Goal: Information Seeking & Learning: Learn about a topic

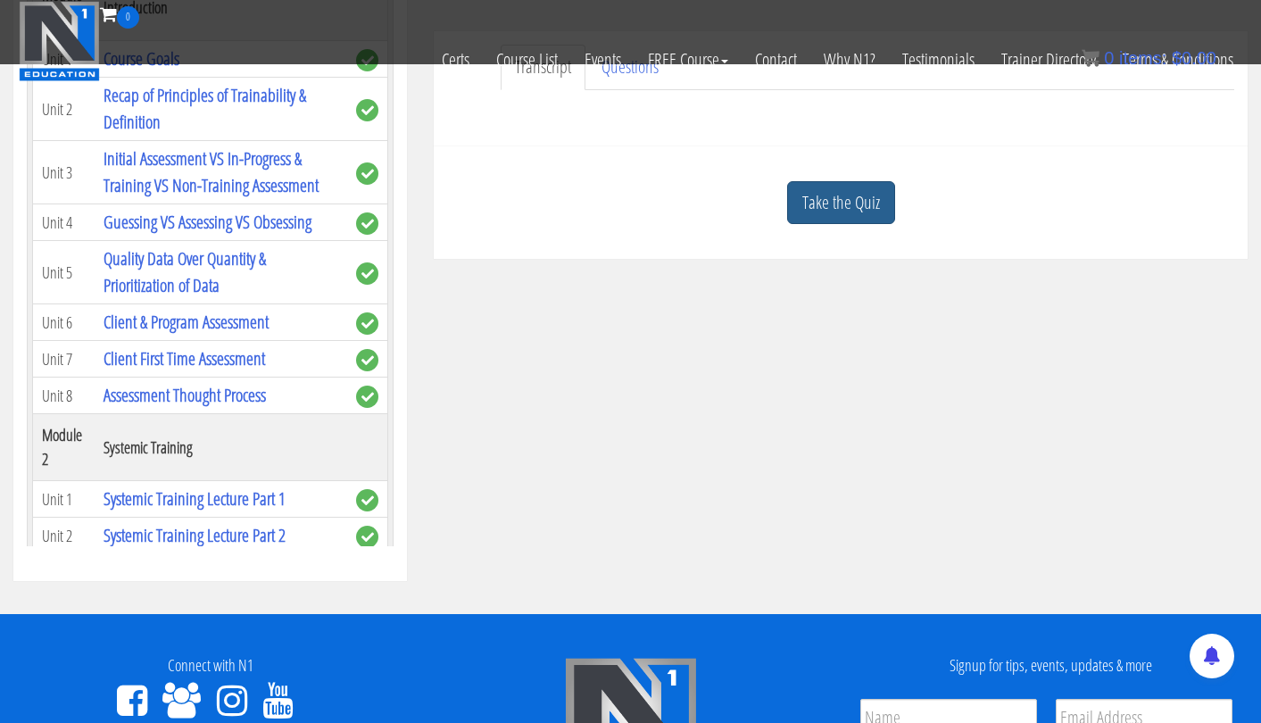
scroll to position [1900, 0]
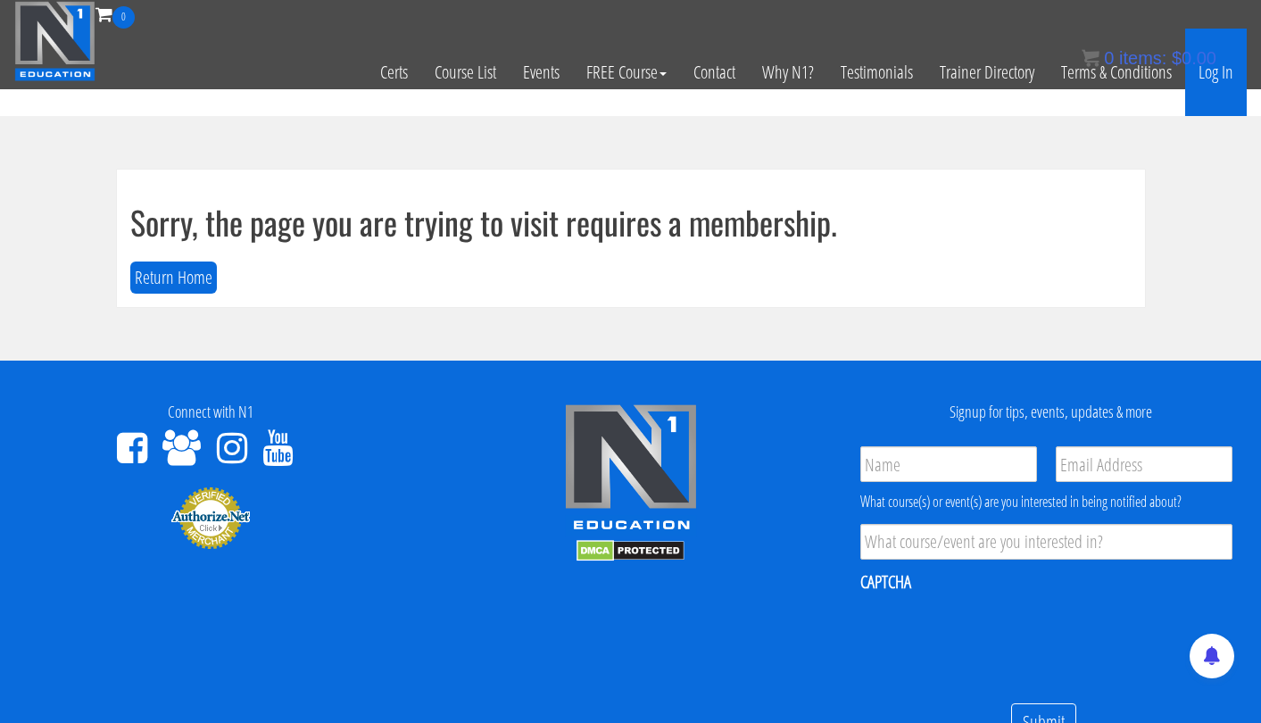
click at [1215, 80] on link "Log In" at bounding box center [1216, 72] width 62 height 87
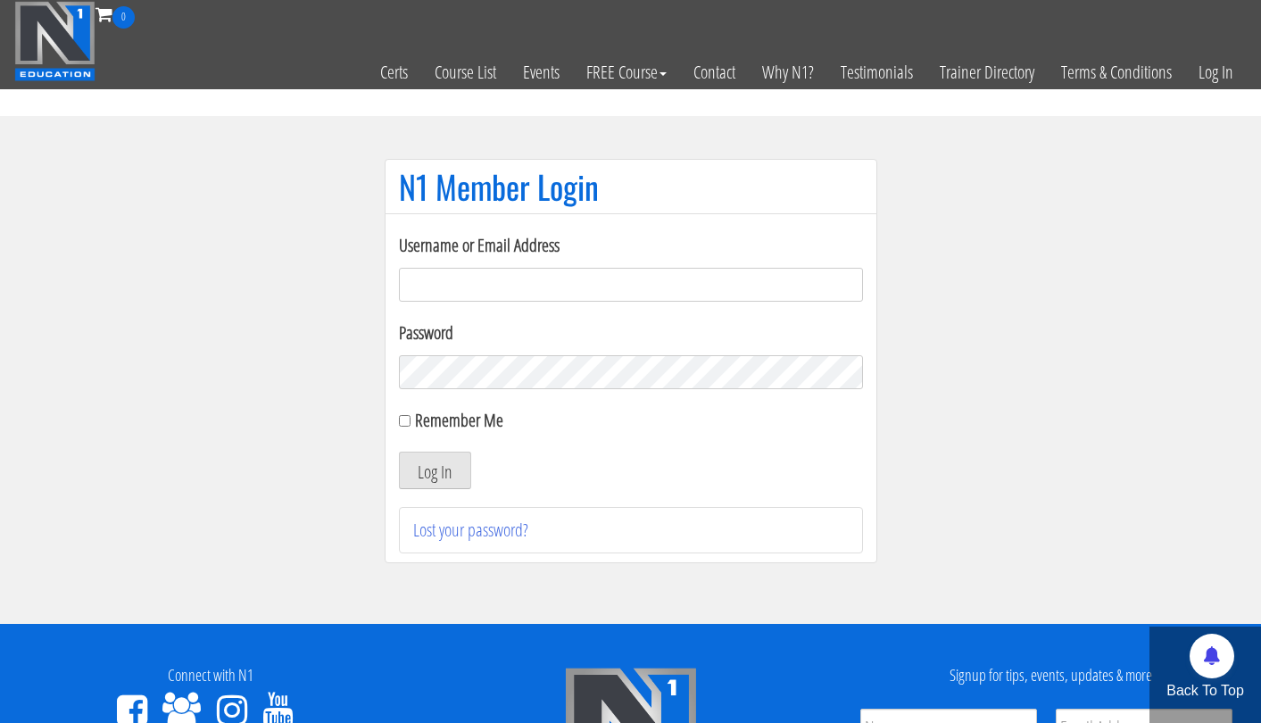
type input "[EMAIL_ADDRESS][DOMAIN_NAME]"
click at [434, 470] on button "Log In" at bounding box center [435, 470] width 72 height 37
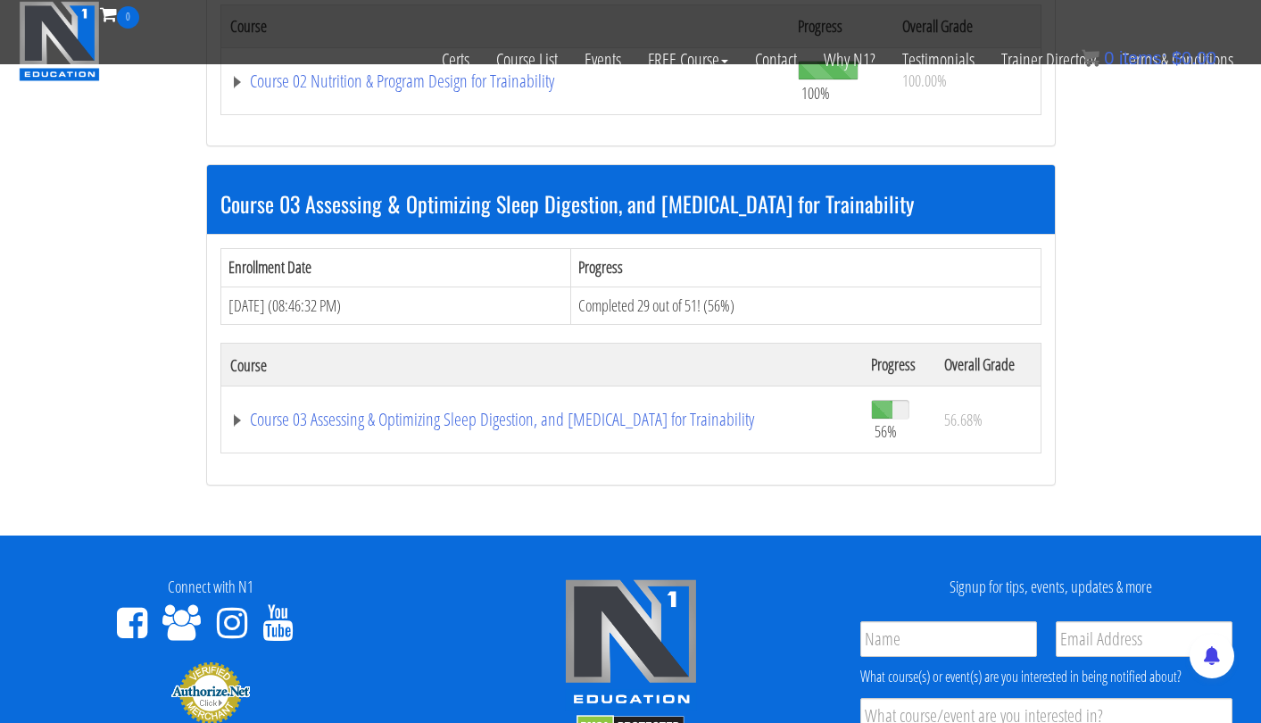
scroll to position [1110, 0]
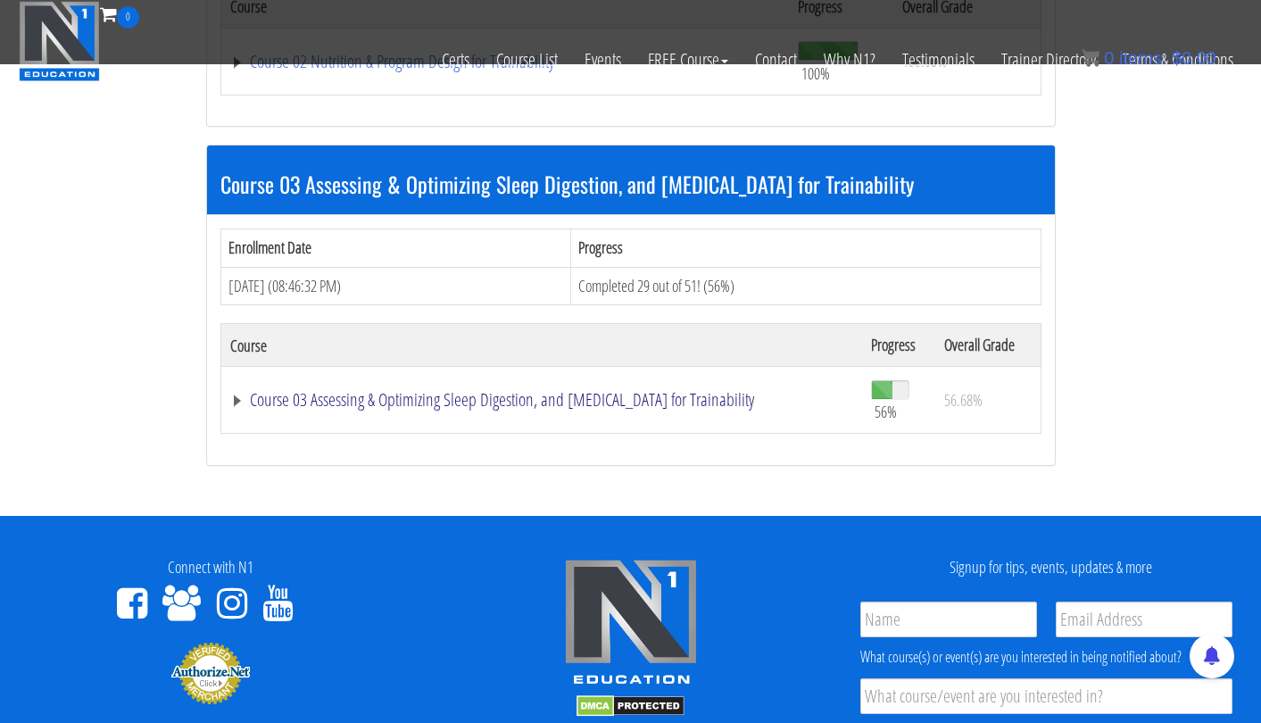
click at [721, 394] on link "Course 03 Assessing & Optimizing Sleep Digestion, and [MEDICAL_DATA] for Traina…" at bounding box center [541, 400] width 623 height 18
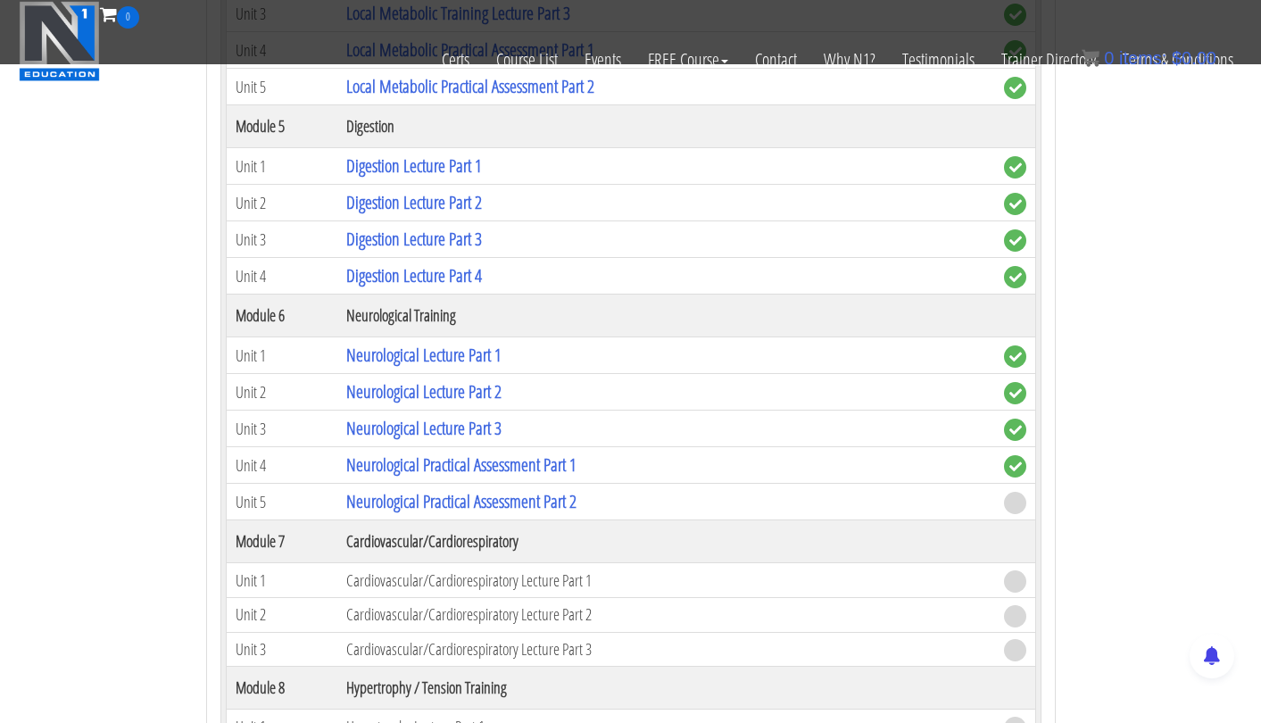
scroll to position [2366, 0]
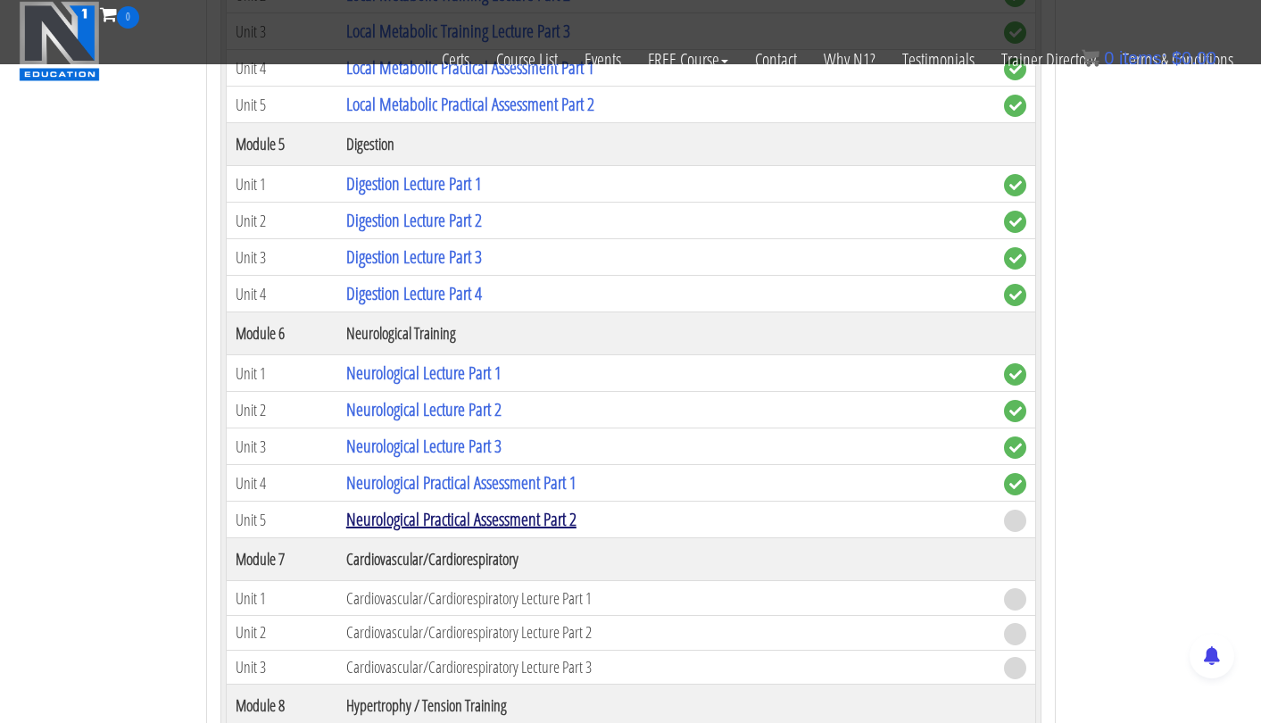
click at [534, 516] on link "Neurological Practical Assessment Part 2" at bounding box center [461, 519] width 230 height 24
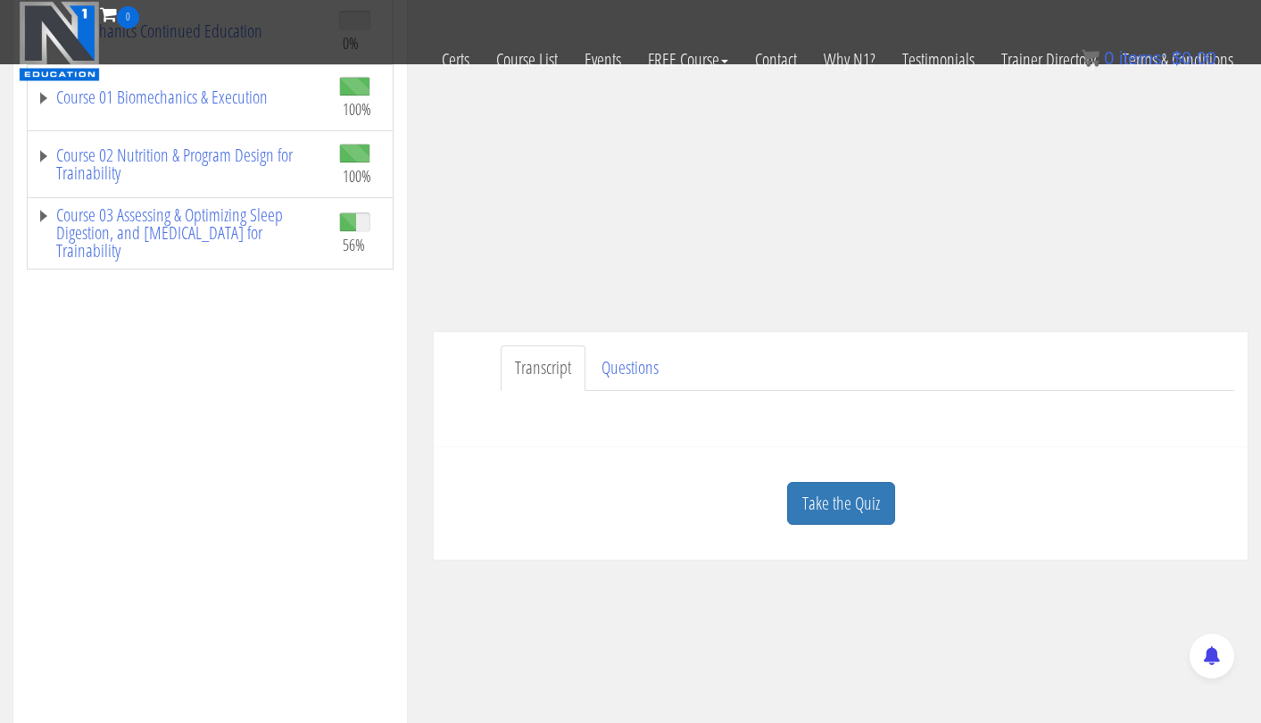
scroll to position [334, 0]
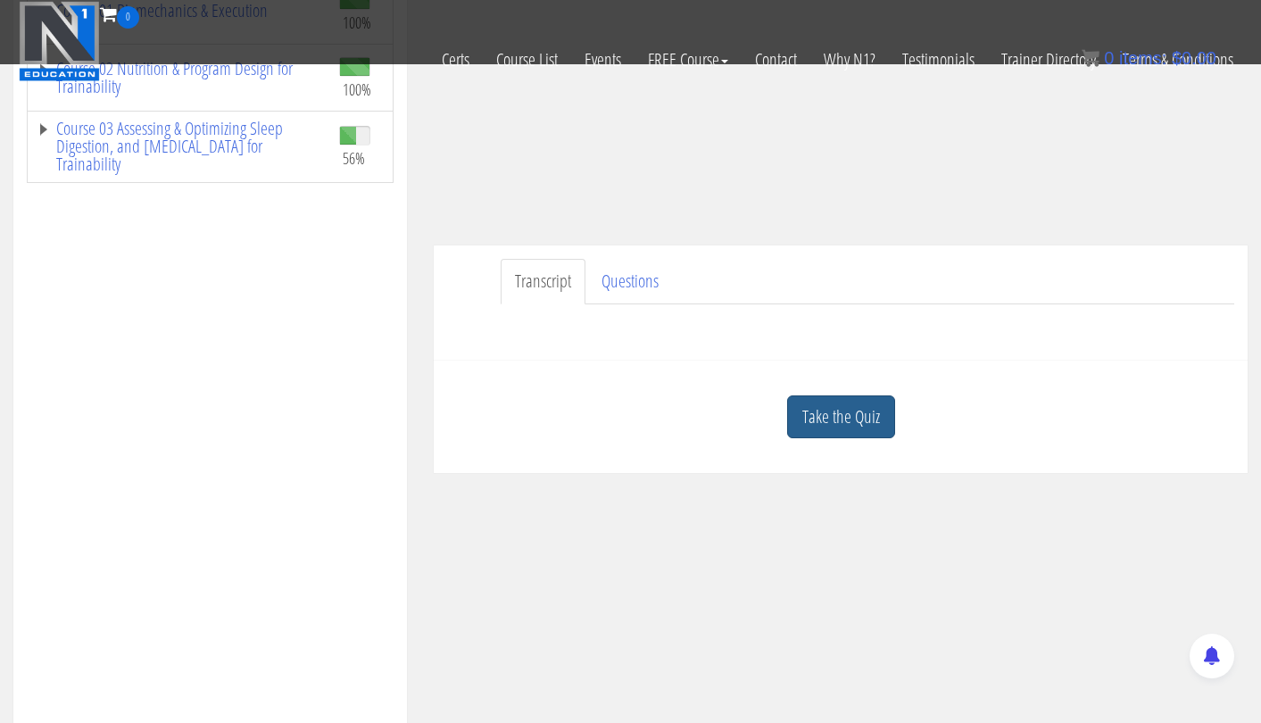
click at [837, 412] on link "Take the Quiz" at bounding box center [841, 417] width 108 height 44
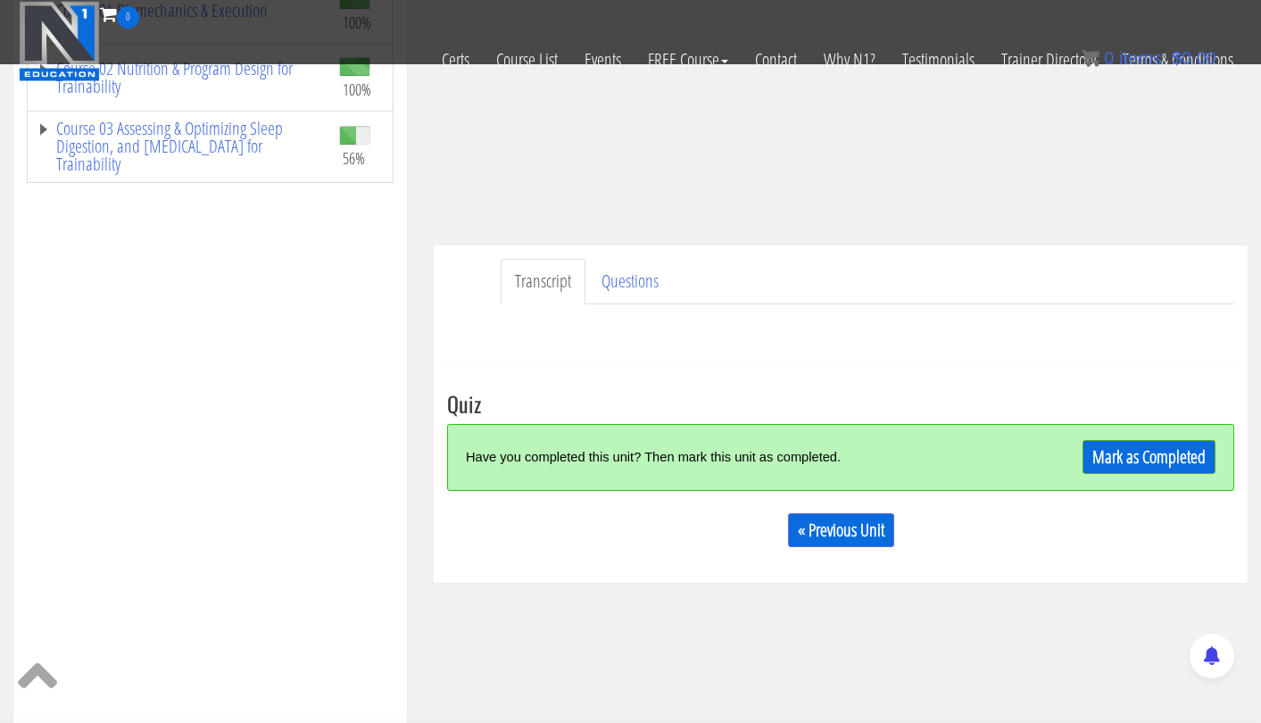
click at [1181, 438] on div "Mark as Completed" at bounding box center [1117, 457] width 196 height 38
click at [1160, 455] on link "Mark as Completed" at bounding box center [1149, 457] width 133 height 34
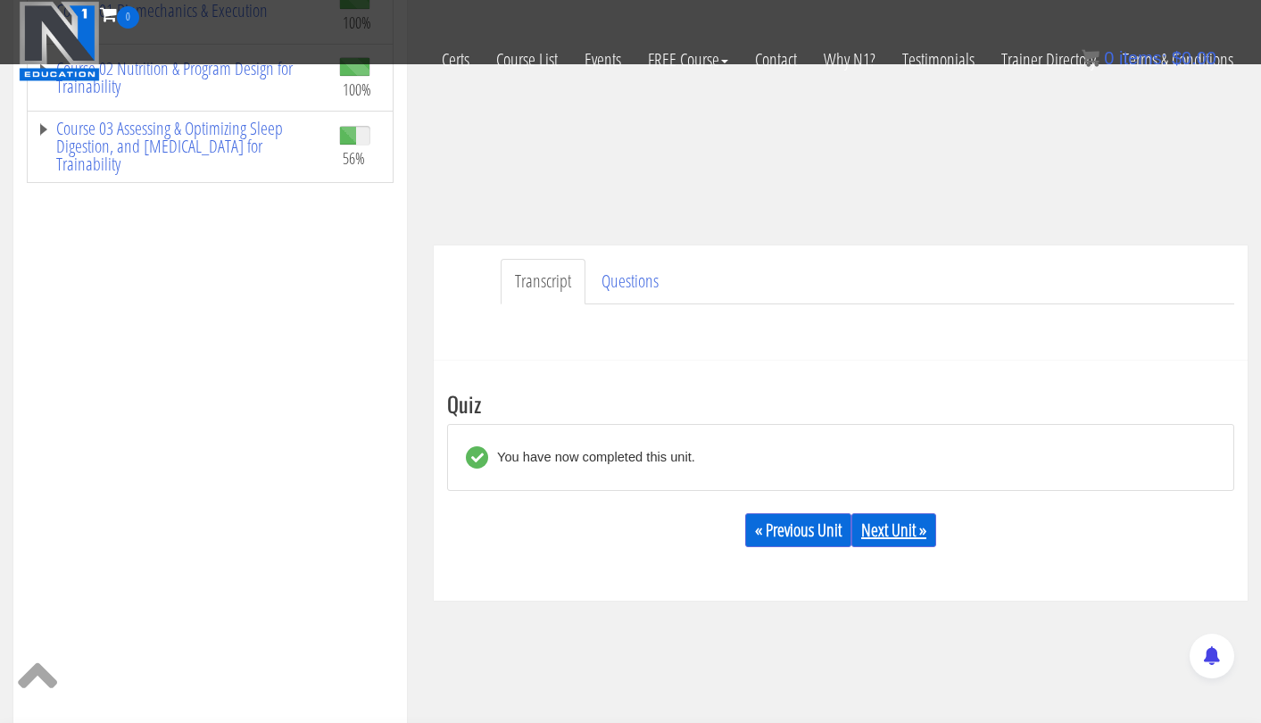
click at [889, 528] on link "Next Unit »" at bounding box center [894, 530] width 85 height 34
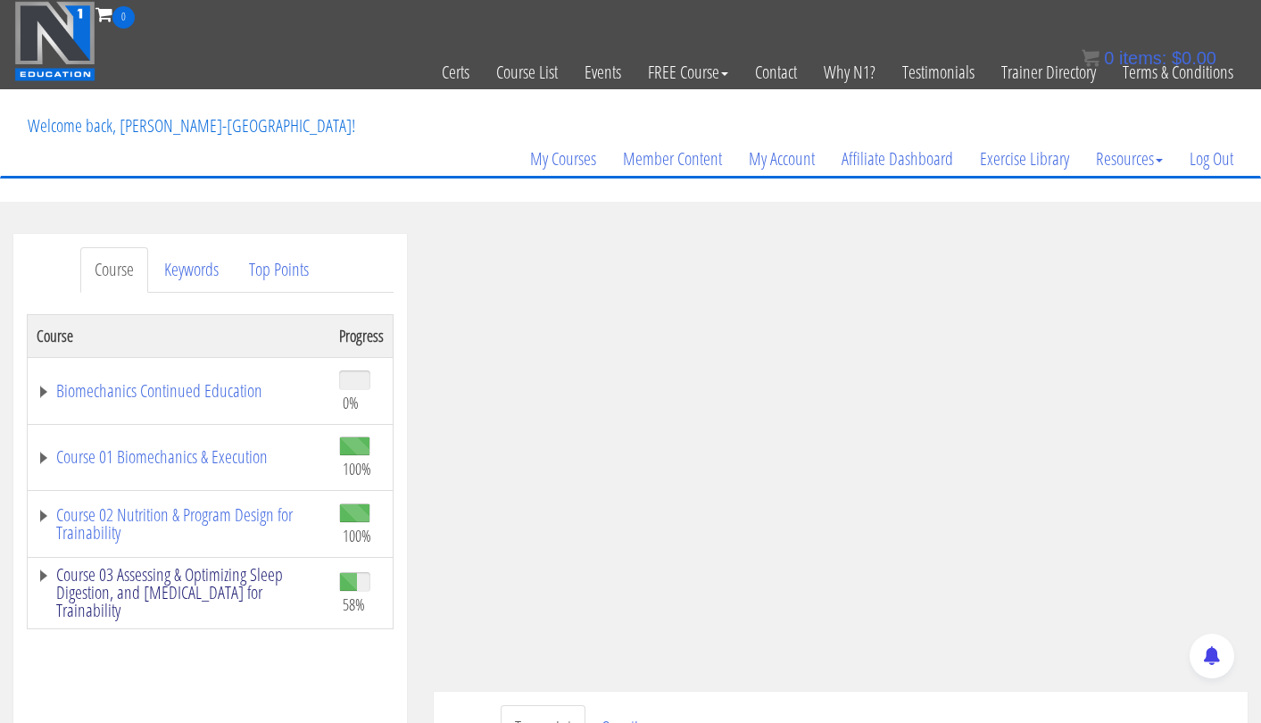
click at [261, 566] on link "Course 03 Assessing & Optimizing Sleep Digestion, and [MEDICAL_DATA] for Traina…" at bounding box center [179, 593] width 285 height 54
